Goal: Navigation & Orientation: Find specific page/section

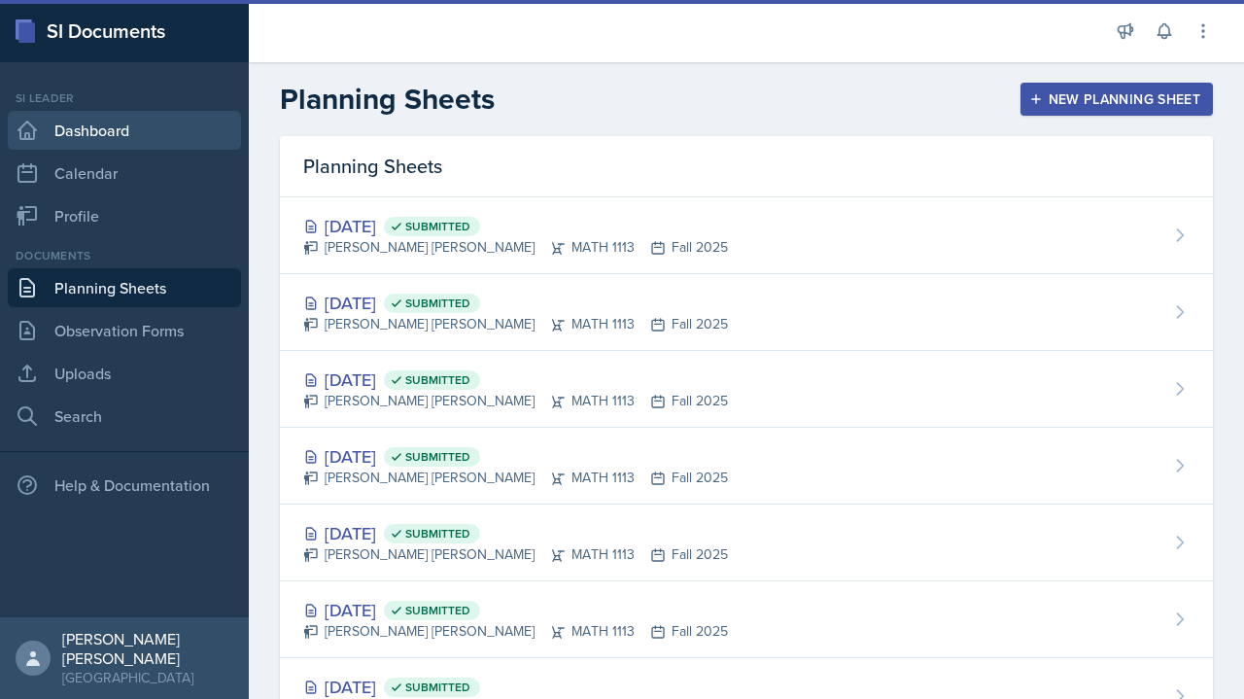
click at [134, 133] on link "Dashboard" at bounding box center [124, 130] width 233 height 39
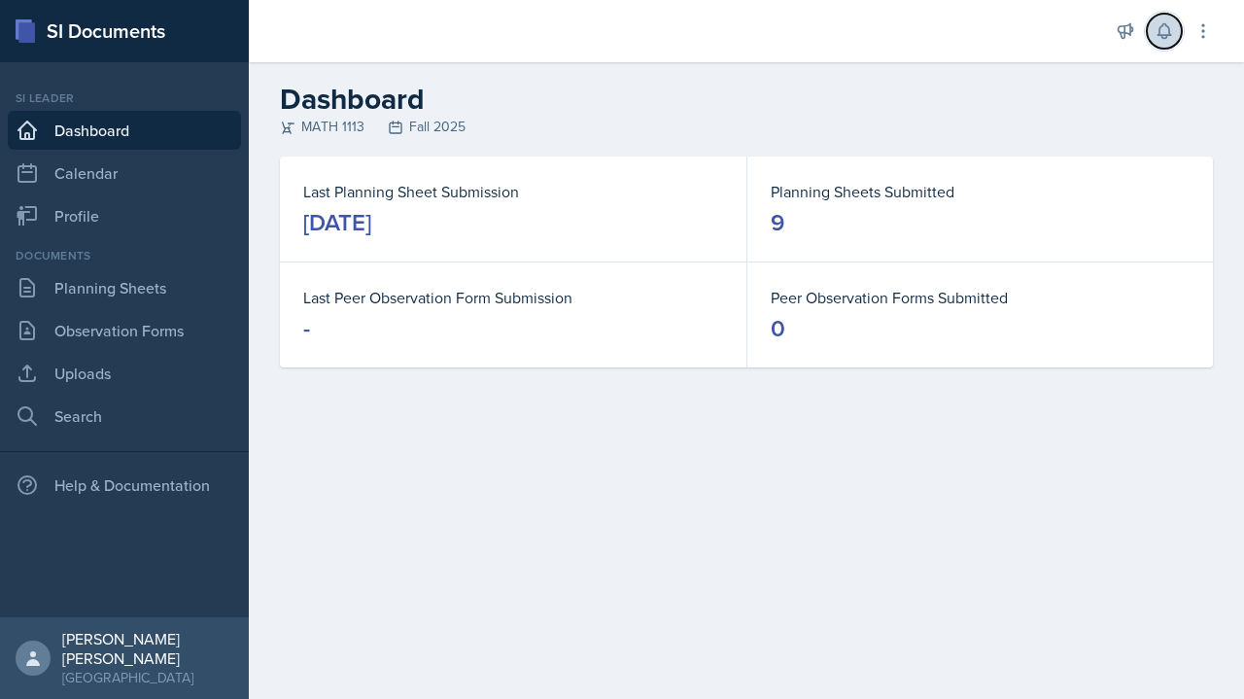
click at [1166, 43] on button at bounding box center [1164, 31] width 35 height 35
